Goal: Task Accomplishment & Management: Manage account settings

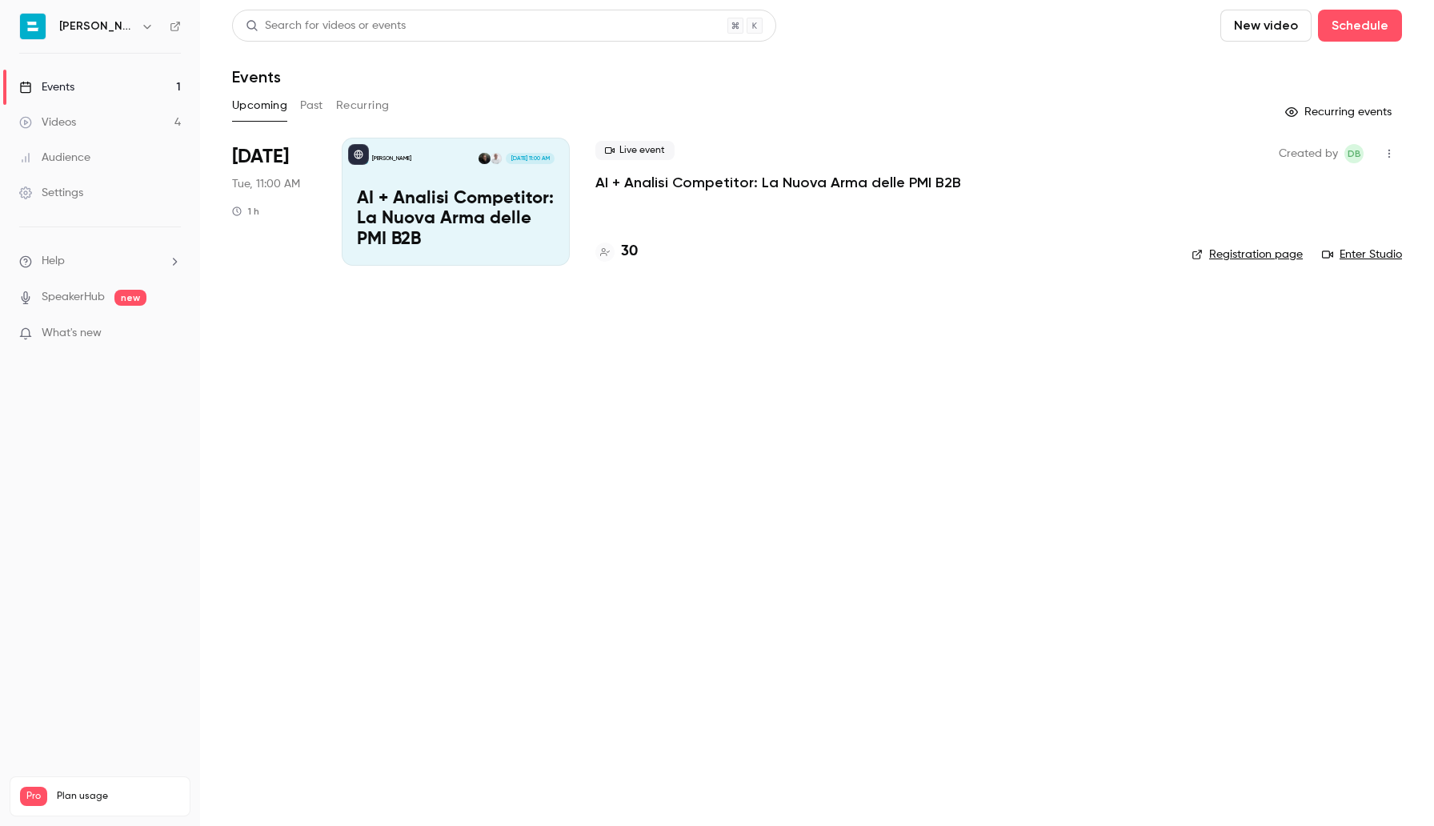
click at [471, 216] on p "AI + Analisi Competitor: La Nuova Arma delle PMI B2B" at bounding box center [456, 220] width 198 height 62
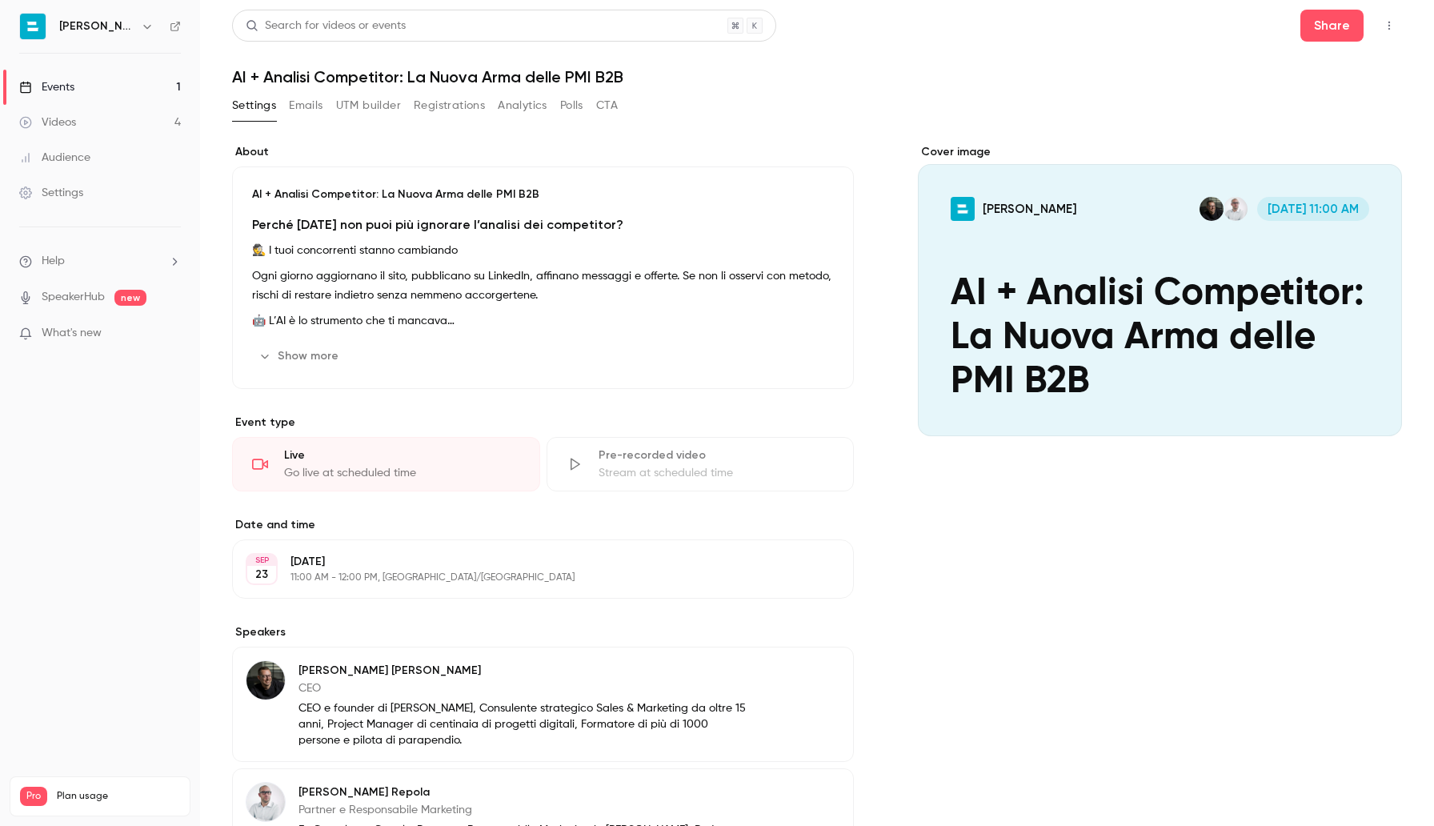
click at [369, 463] on div "Live Go live at scheduled time" at bounding box center [386, 464] width 308 height 54
click at [143, 27] on icon "button" at bounding box center [146, 27] width 7 height 4
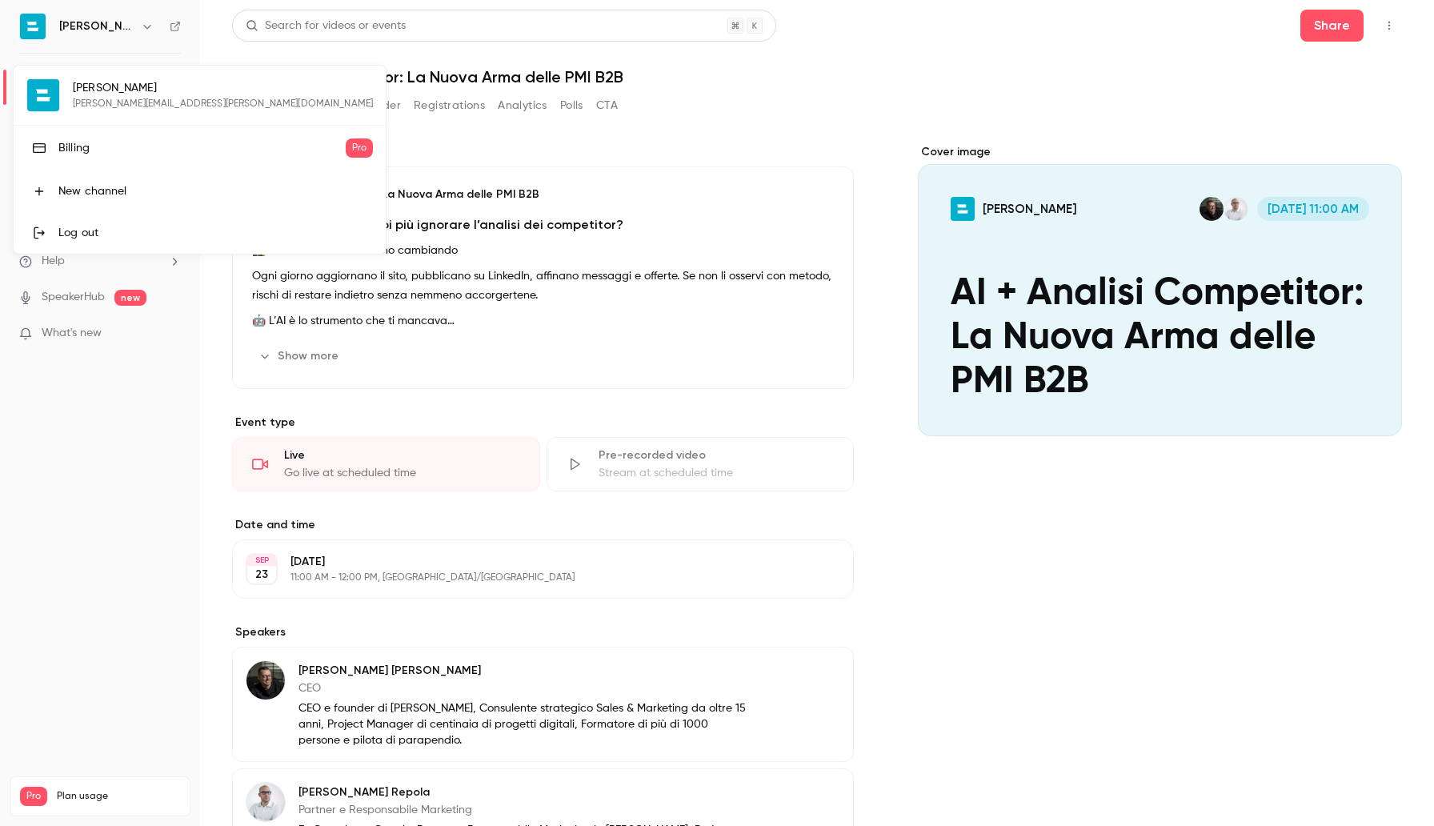
click at [913, 58] on div at bounding box center [717, 413] width 1434 height 826
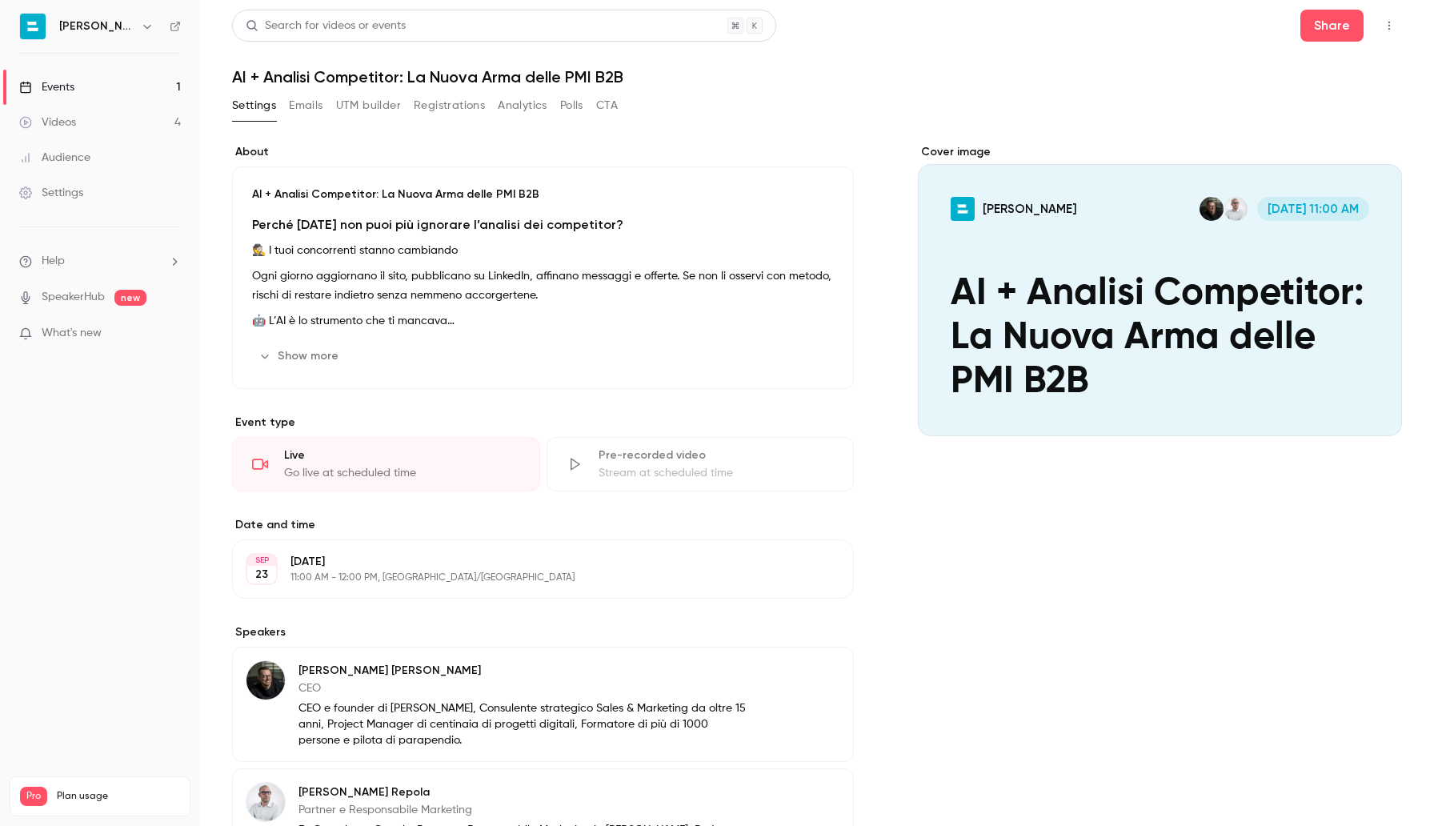
click at [1060, 279] on div "Cover image" at bounding box center [1160, 290] width 484 height 292
click at [0, 0] on input "[PERSON_NAME] [DATE] 11:00 AM AI + Analisi Competitor: La Nuova Arma delle PMI …" at bounding box center [0, 0] width 0 height 0
click at [396, 562] on p "[DATE]" at bounding box center [529, 562] width 478 height 16
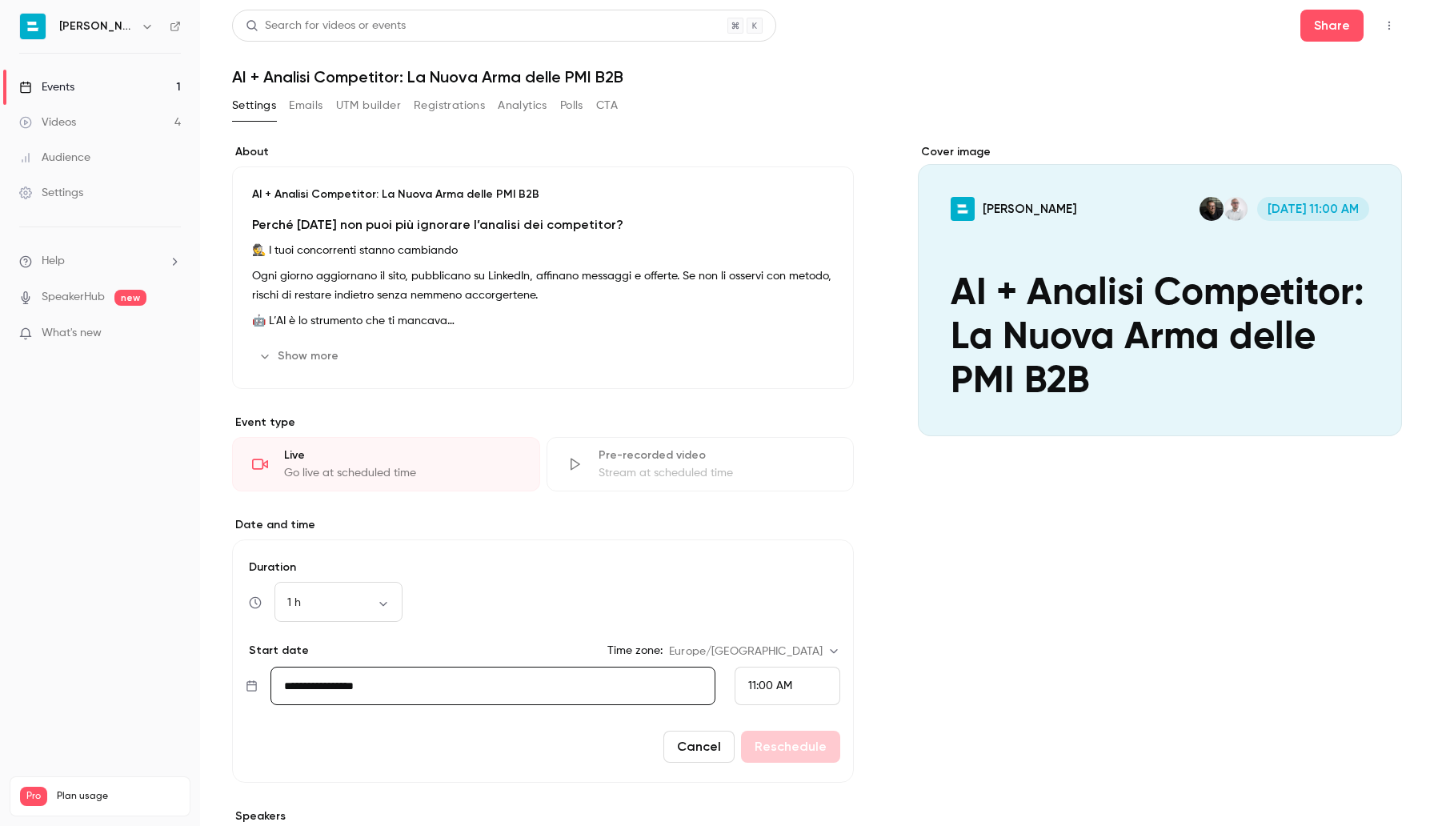
click at [1054, 556] on div "Cover image [PERSON_NAME] [DATE] 11:00 AM AI + Analisi Competitor: La Nuova Arm…" at bounding box center [1160, 659] width 484 height 1030
click at [81, 86] on link "Events 1" at bounding box center [100, 87] width 200 height 35
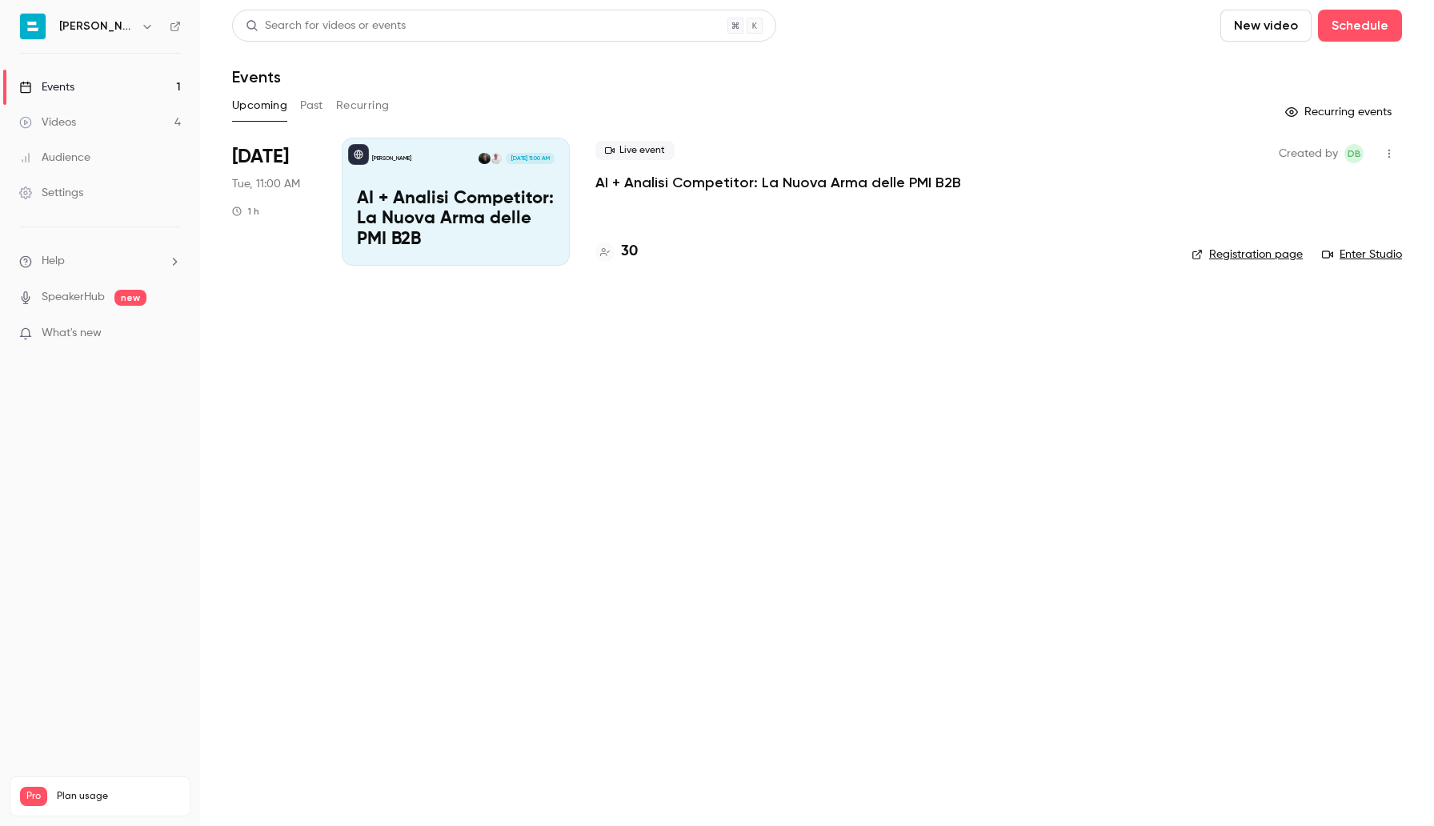
click at [1345, 250] on link "Enter Studio" at bounding box center [1362, 254] width 80 height 16
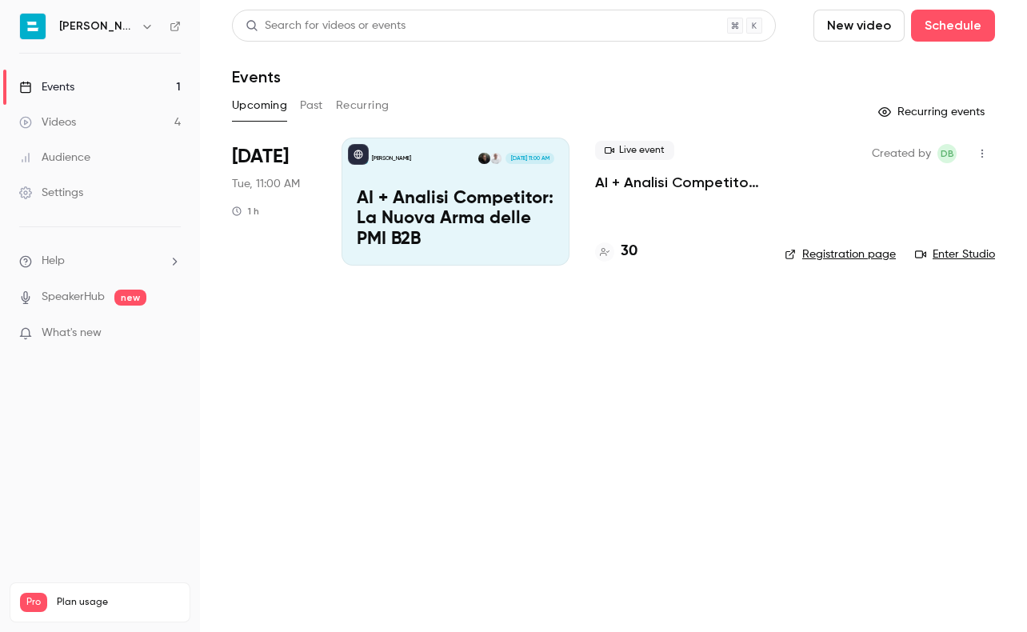
click at [944, 253] on link "Enter Studio" at bounding box center [955, 254] width 80 height 16
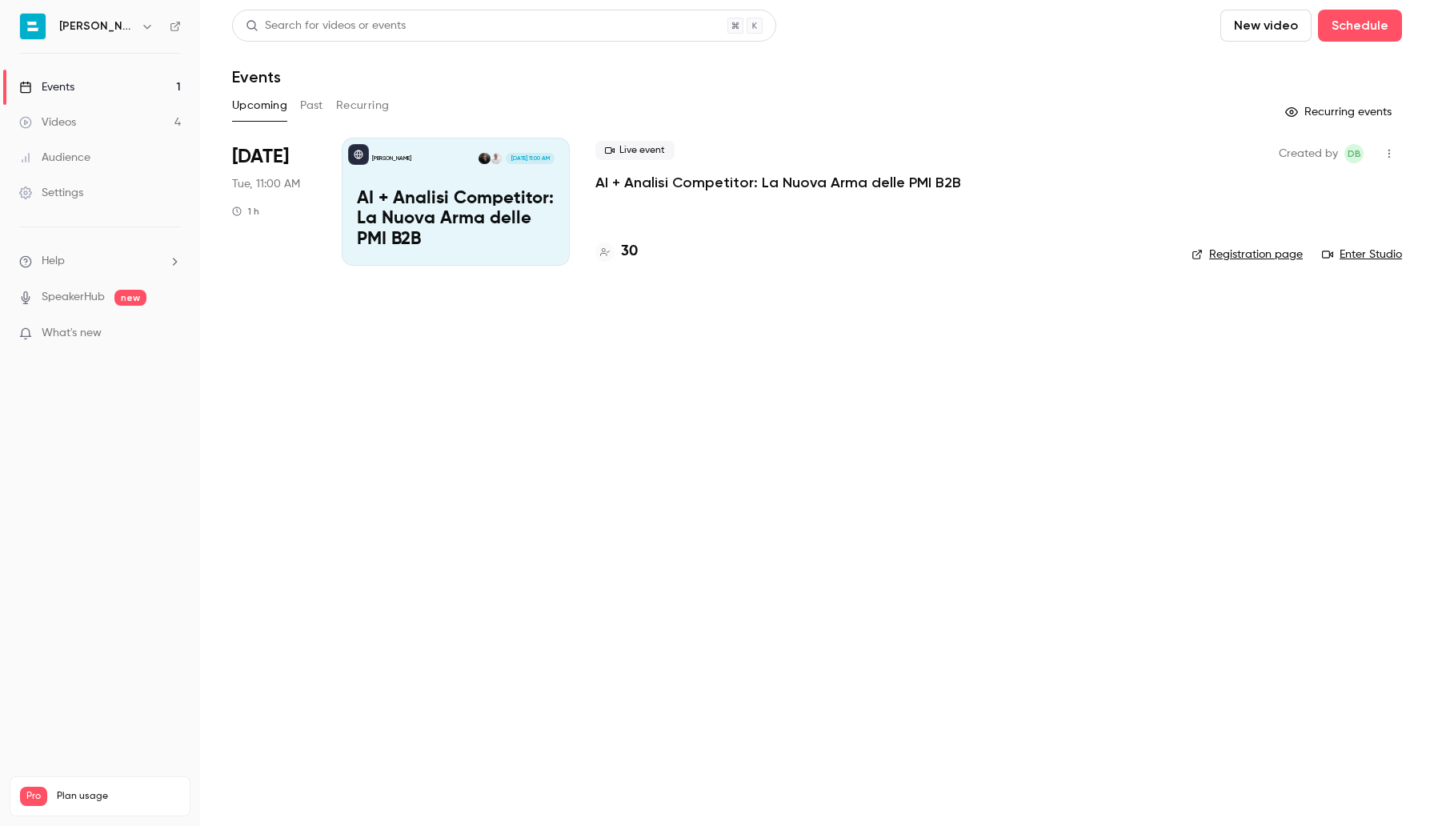
click at [464, 182] on div "[PERSON_NAME] [DATE] 11:00 AM AI + Analisi Competitor: La Nuova Arma delle PMI …" at bounding box center [456, 202] width 228 height 128
